Goal: Task Accomplishment & Management: Manage account settings

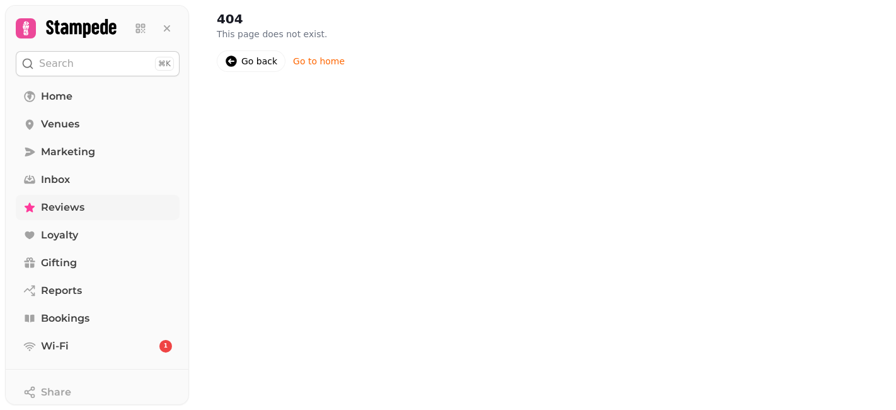
click at [70, 198] on link "Reviews" at bounding box center [98, 207] width 164 height 25
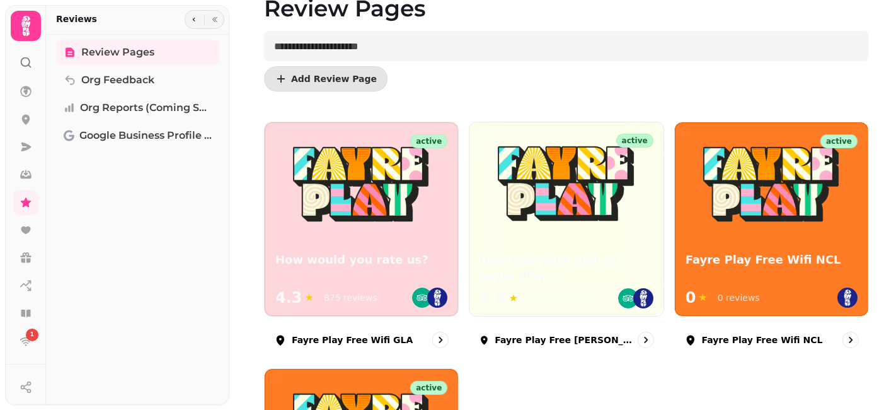
scroll to position [66, 0]
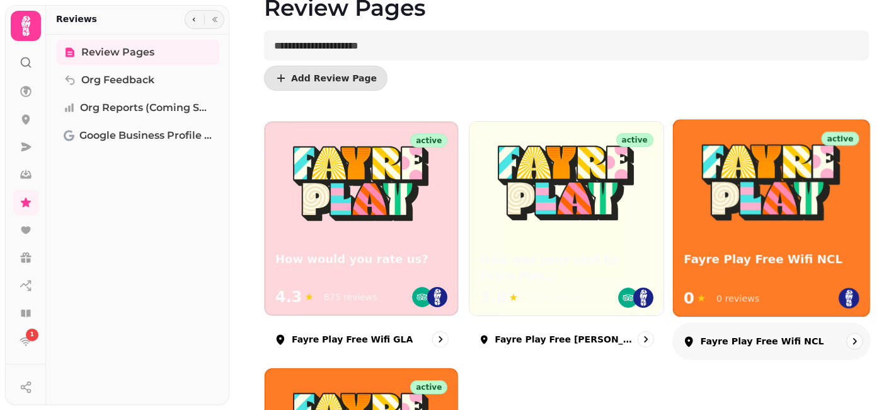
click at [848, 341] on icon "go to" at bounding box center [854, 341] width 13 height 13
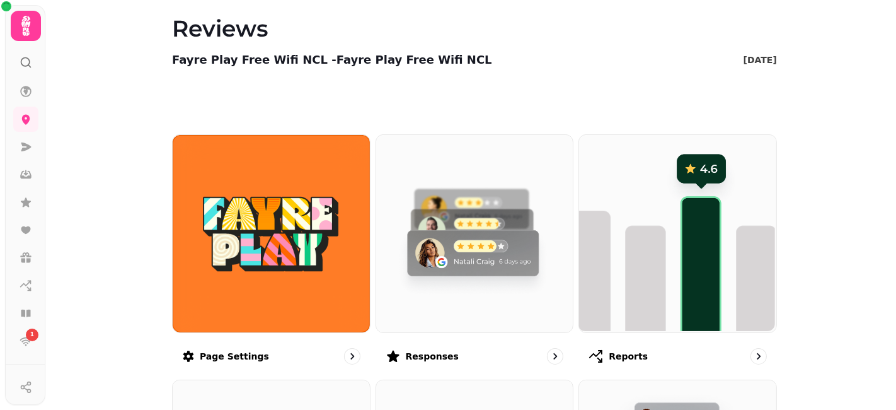
scroll to position [95, 0]
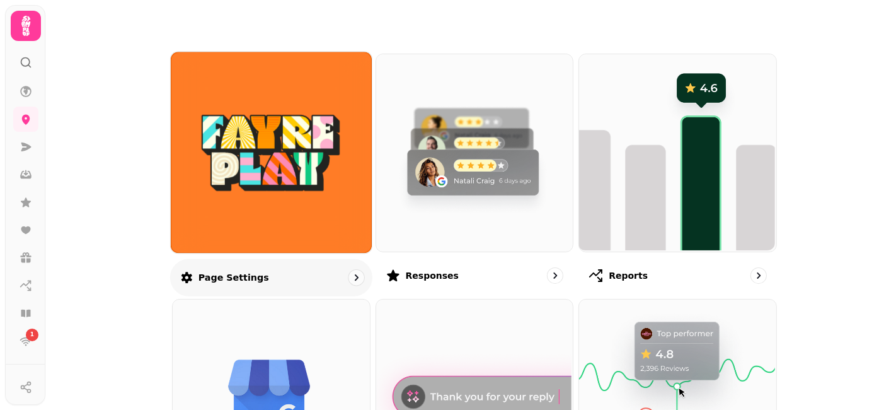
click at [302, 277] on div "Page settings" at bounding box center [271, 276] width 202 height 37
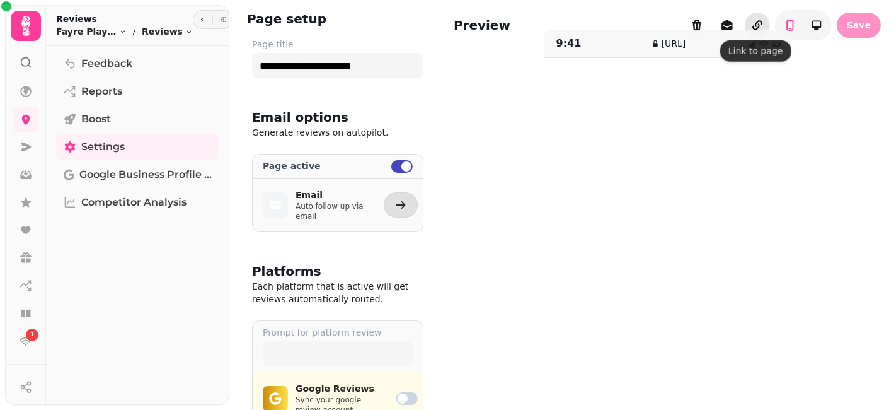
click at [751, 20] on icon "button" at bounding box center [757, 25] width 13 height 13
